Goal: Information Seeking & Learning: Learn about a topic

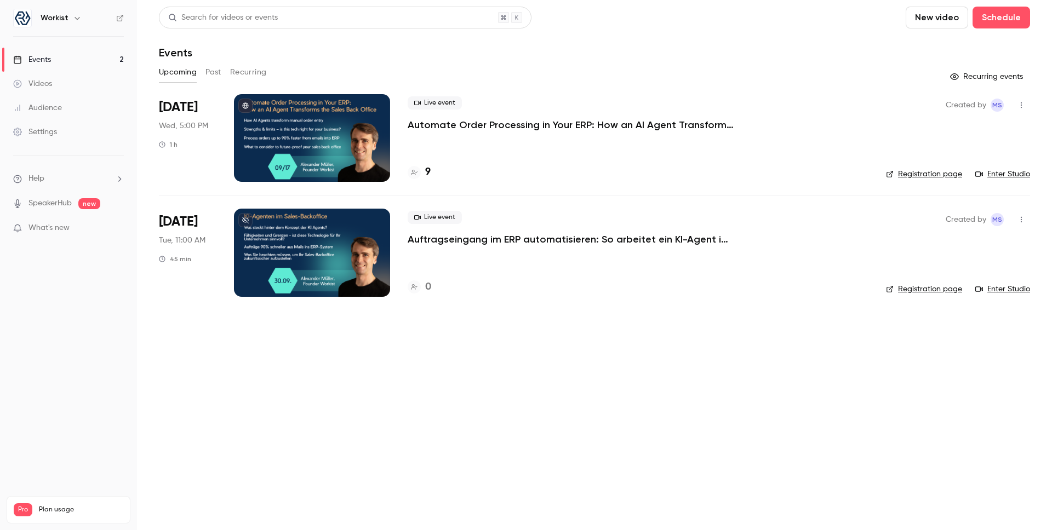
click at [635, 241] on p "Auftragseingang im ERP automatisieren: So arbeitet ein KI-Agent im Sales-Backof…" at bounding box center [572, 239] width 329 height 13
click at [458, 126] on p "Automate Order Processing in Your ERP: How an AI Agent Transforms the Sales Bac…" at bounding box center [572, 124] width 329 height 13
